Goal: Task Accomplishment & Management: Use online tool/utility

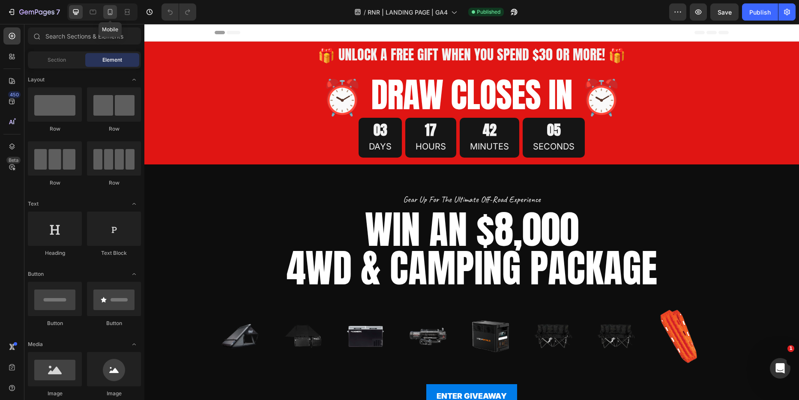
click at [111, 13] on icon at bounding box center [110, 12] width 5 height 6
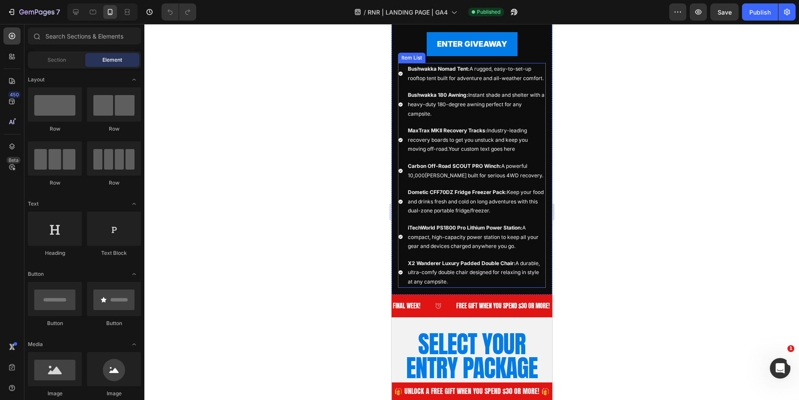
scroll to position [246, 0]
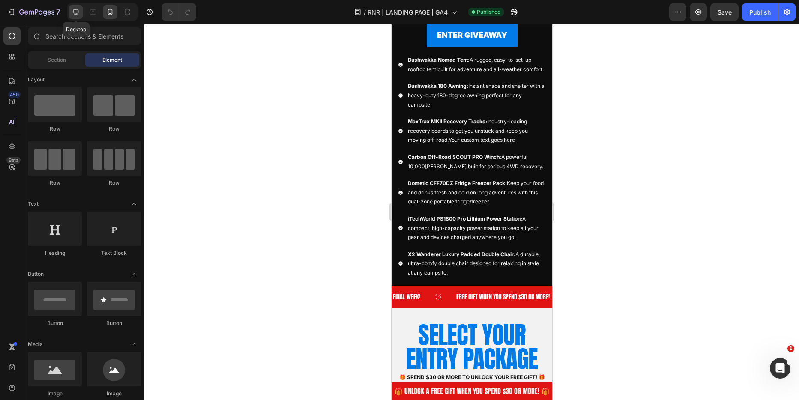
click at [81, 13] on div at bounding box center [76, 12] width 14 height 14
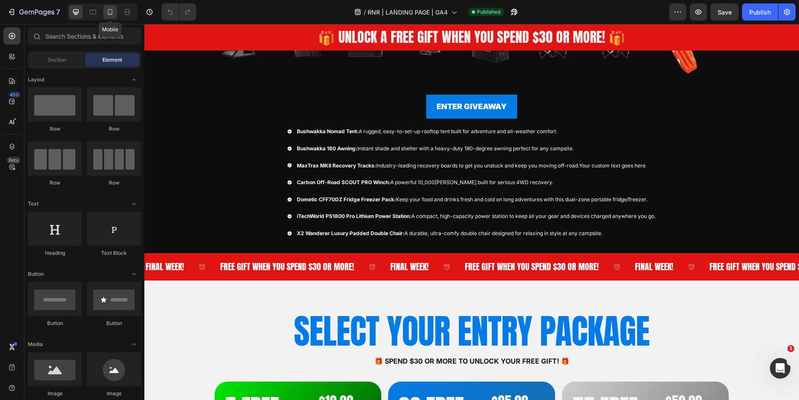
click at [110, 13] on icon at bounding box center [110, 12] width 9 height 9
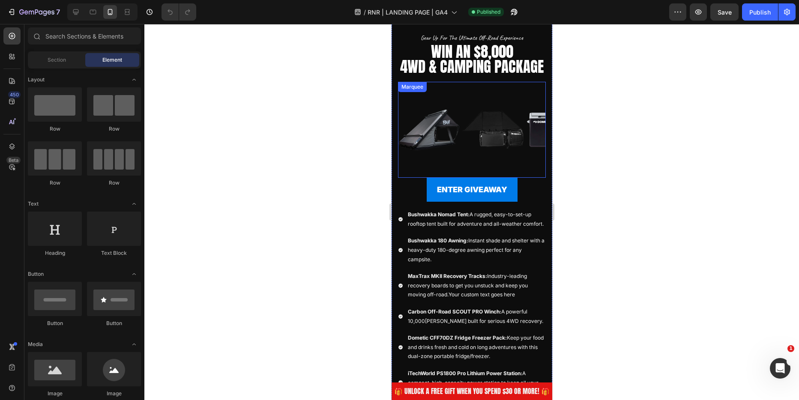
scroll to position [88, 0]
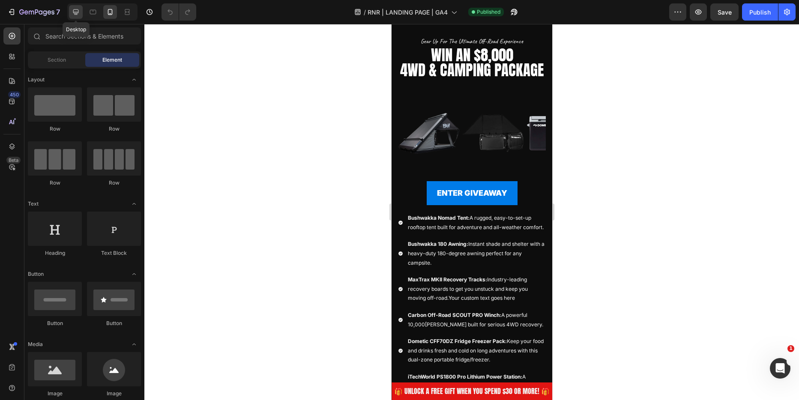
click at [75, 8] on icon at bounding box center [76, 12] width 9 height 9
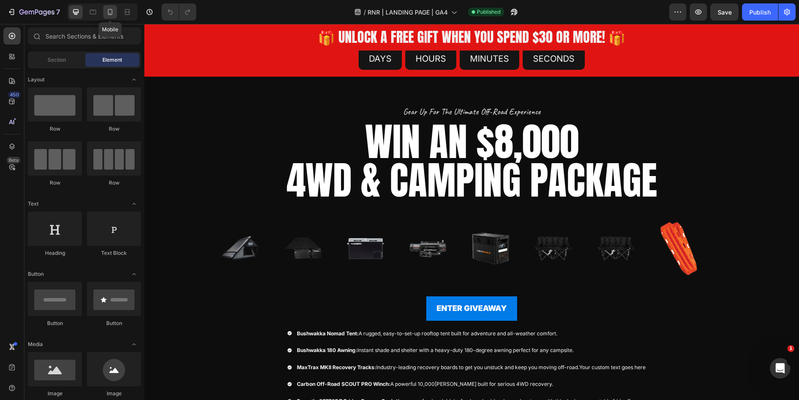
click at [108, 11] on icon at bounding box center [110, 12] width 9 height 9
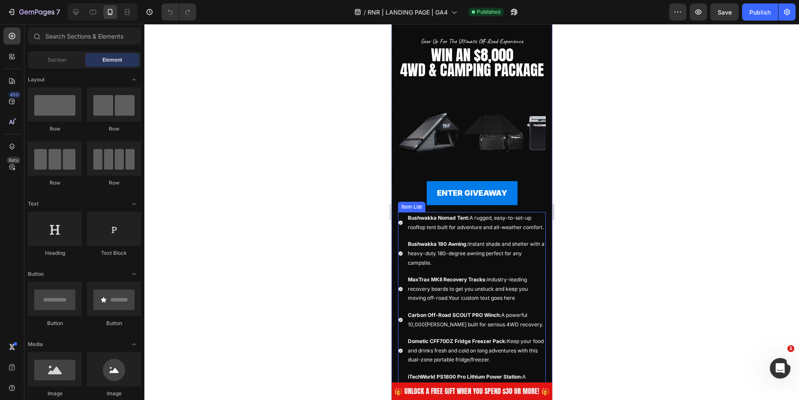
scroll to position [121, 0]
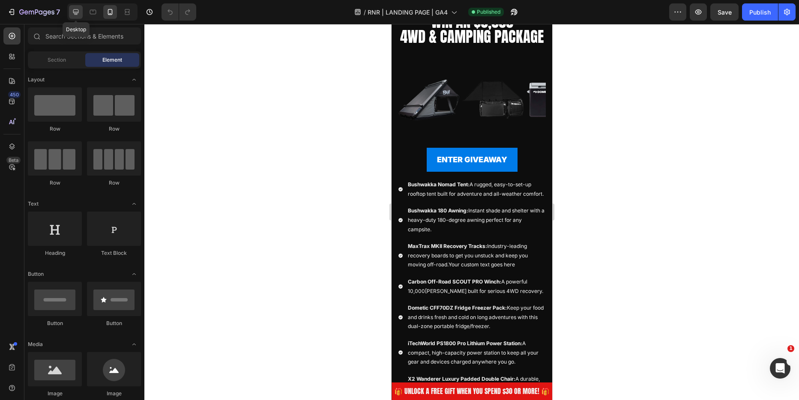
drag, startPoint x: 73, startPoint y: 14, endPoint x: 81, endPoint y: 19, distance: 8.7
click at [73, 14] on icon at bounding box center [76, 12] width 9 height 9
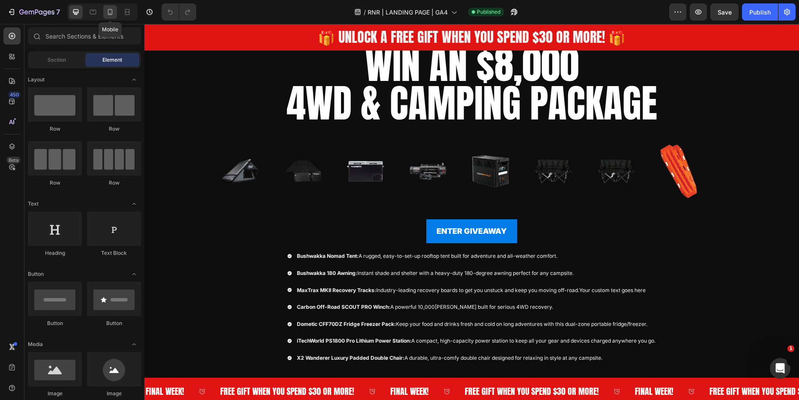
click at [108, 15] on icon at bounding box center [110, 12] width 9 height 9
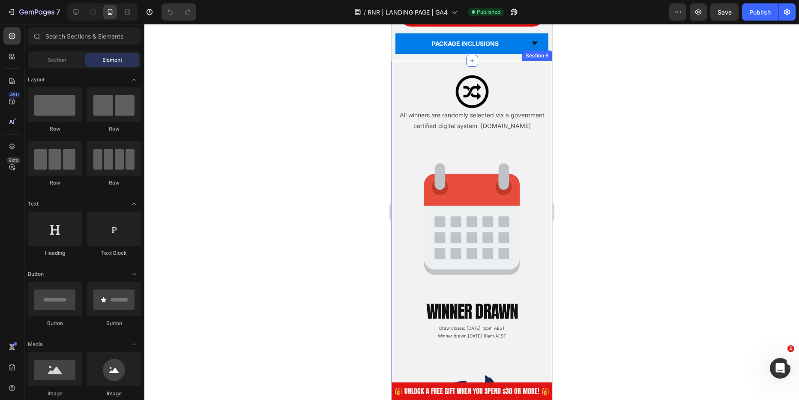
scroll to position [992, 0]
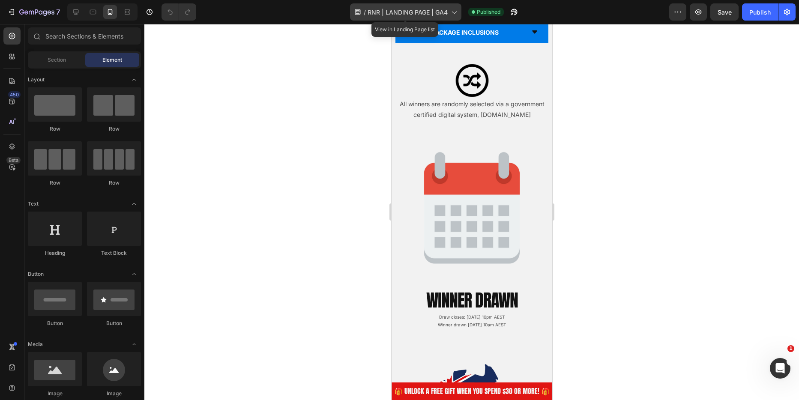
click at [423, 8] on span "RNR | LANDING PAGE | GA4" at bounding box center [408, 12] width 80 height 9
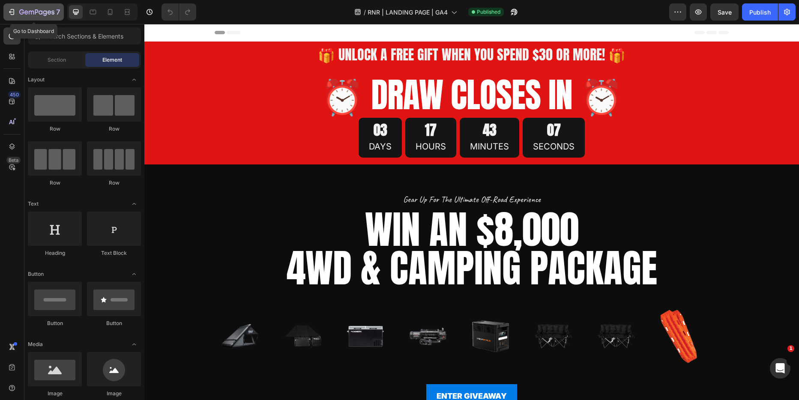
click at [14, 10] on icon "button" at bounding box center [13, 12] width 4 height 6
